Goal: Task Accomplishment & Management: Use online tool/utility

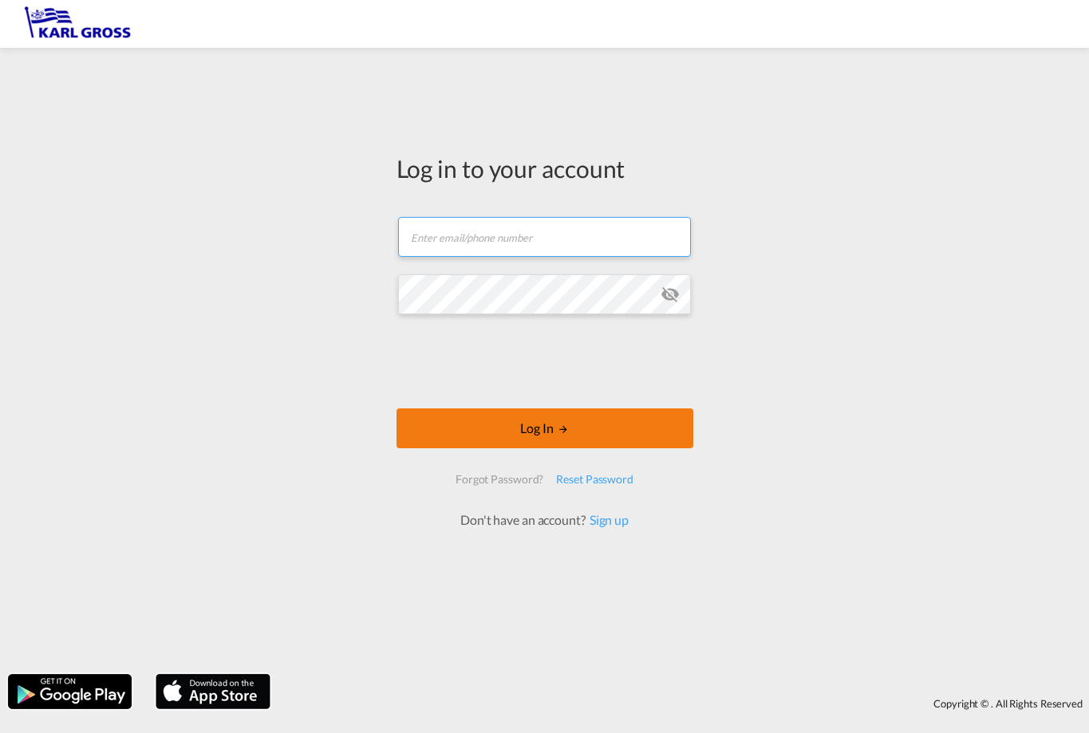
type input "[EMAIL_ADDRESS][DOMAIN_NAME]"
click at [596, 419] on button "Log In" at bounding box center [545, 429] width 297 height 40
